Goal: Navigation & Orientation: Find specific page/section

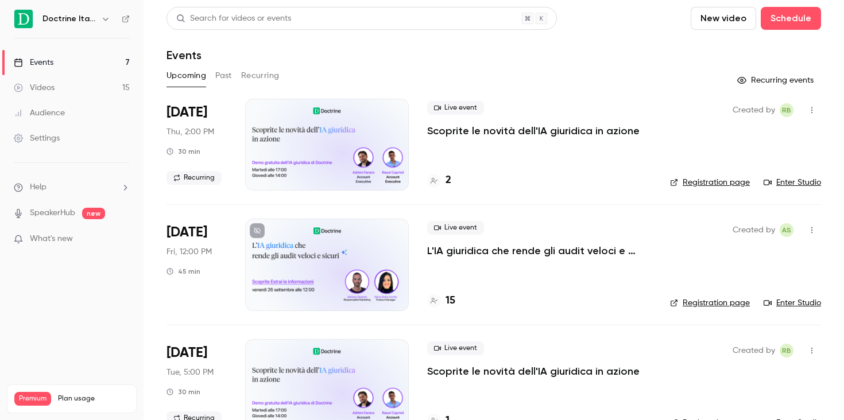
click at [101, 26] on div "Doctrine Italia" at bounding box center [72, 19] width 116 height 20
click at [101, 18] on icon "button" at bounding box center [105, 18] width 9 height 9
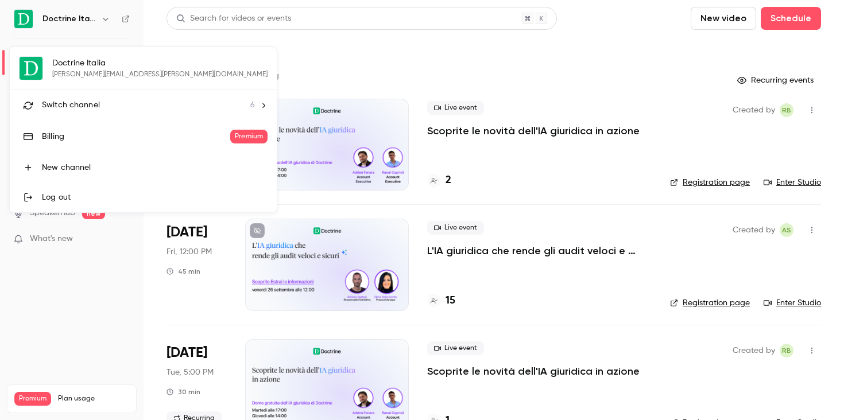
click at [102, 110] on div "Switch channel 6" at bounding box center [148, 105] width 213 height 12
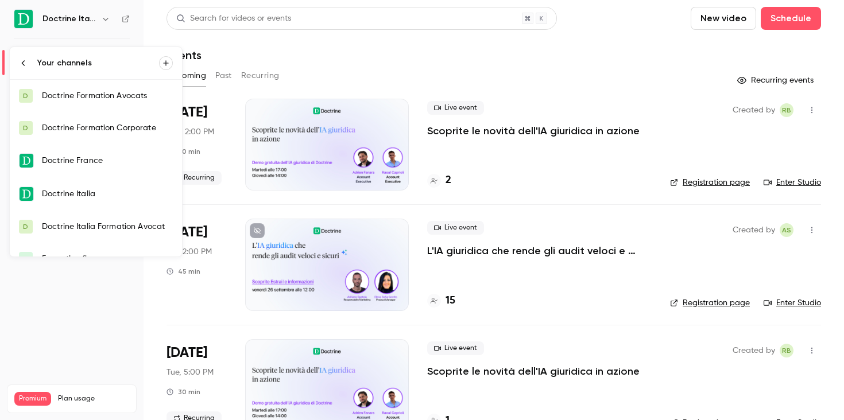
click at [113, 225] on div "Doctrine Italia Formation Avocat" at bounding box center [107, 226] width 131 height 11
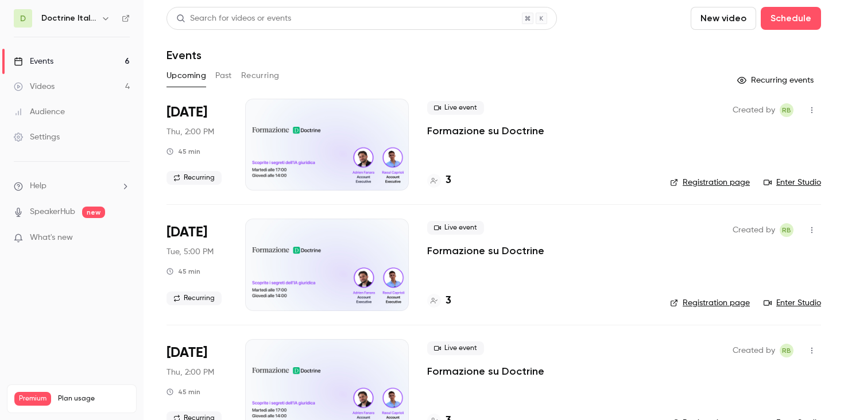
click at [451, 180] on div "3" at bounding box center [539, 181] width 225 height 16
click at [447, 178] on h4 "3" at bounding box center [449, 181] width 6 height 16
click at [791, 180] on link "Enter Studio" at bounding box center [792, 182] width 57 height 11
